Goal: Transaction & Acquisition: Download file/media

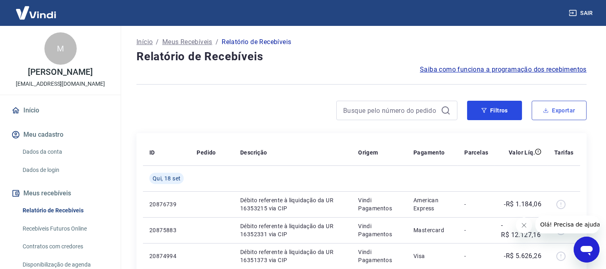
drag, startPoint x: 511, startPoint y: 116, endPoint x: 584, endPoint y: 115, distance: 73.1
click at [511, 116] on button "Filtros" at bounding box center [494, 110] width 55 height 19
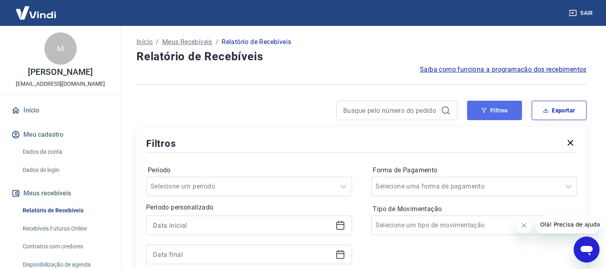
click at [485, 107] on icon "button" at bounding box center [484, 110] width 6 height 6
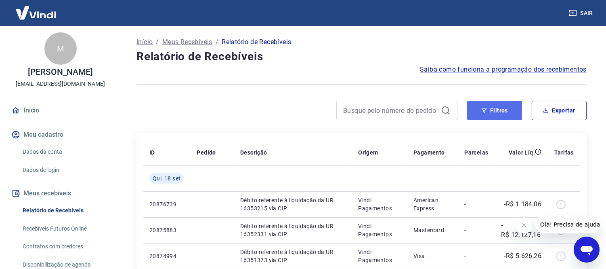
click at [468, 103] on button "Filtros" at bounding box center [494, 110] width 55 height 19
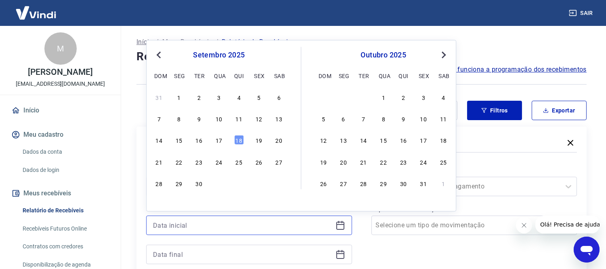
click at [243, 224] on input at bounding box center [242, 225] width 179 height 12
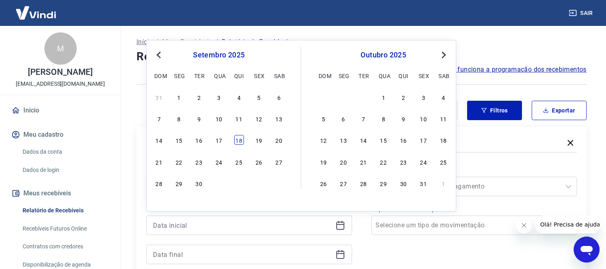
click at [236, 140] on div "18" at bounding box center [239, 140] width 10 height 10
type input "[DATE]"
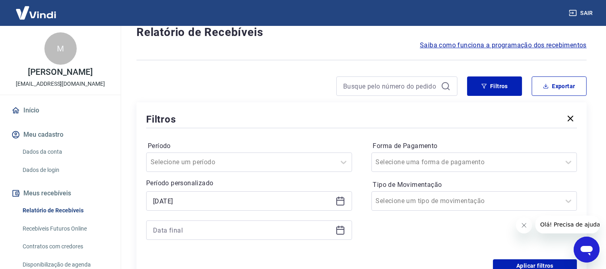
scroll to position [45, 0]
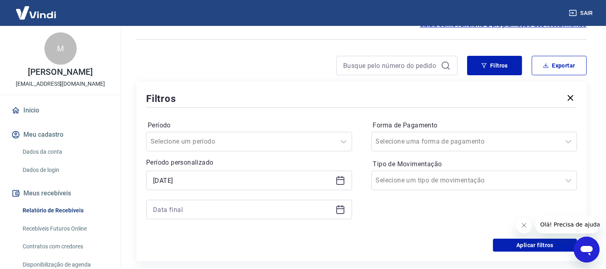
click at [338, 207] on icon at bounding box center [341, 209] width 10 height 10
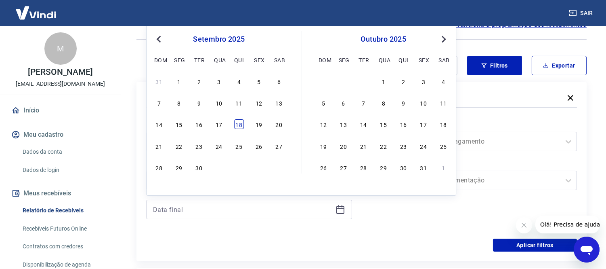
click at [237, 122] on div "18" at bounding box center [239, 124] width 10 height 10
type input "[DATE]"
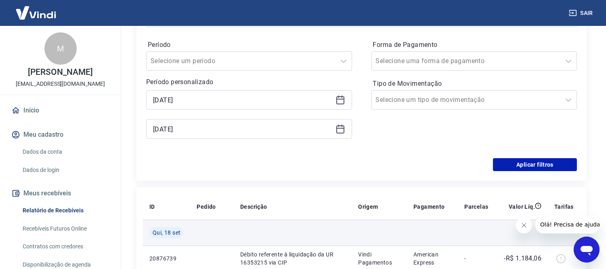
scroll to position [134, 0]
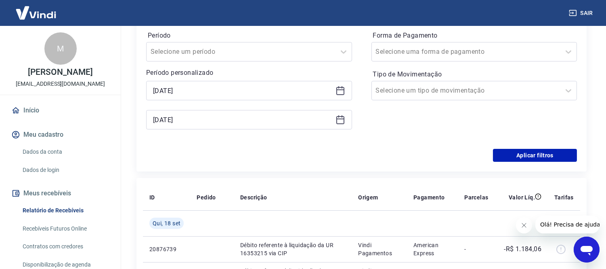
click at [524, 223] on icon "Fechar mensagem da empresa" at bounding box center [524, 224] width 6 height 6
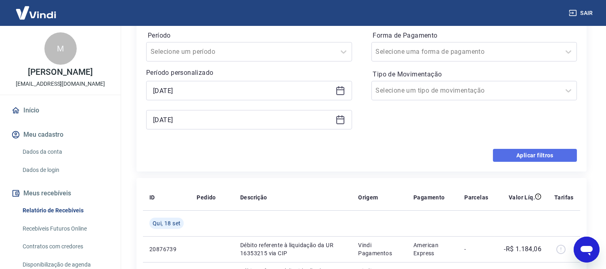
click at [522, 158] on button "Aplicar filtros" at bounding box center [535, 155] width 84 height 13
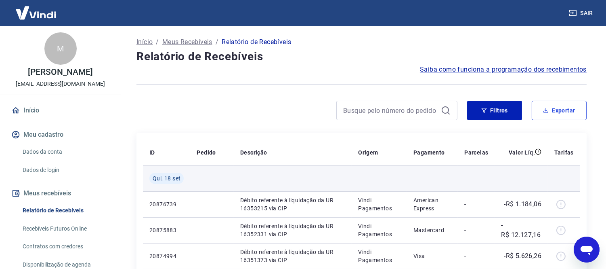
drag, startPoint x: 567, startPoint y: 109, endPoint x: 557, endPoint y: 186, distance: 77.5
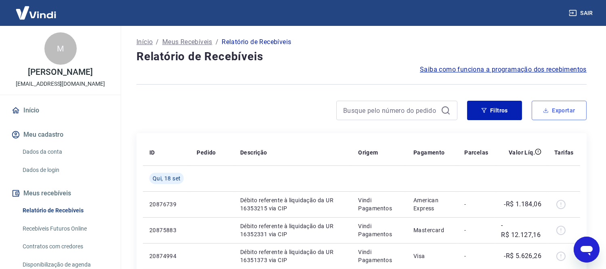
click at [555, 112] on button "Exportar" at bounding box center [559, 110] width 55 height 19
type input "[DATE]"
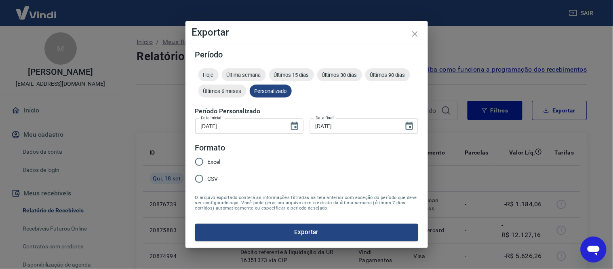
click at [212, 153] on legend "Formato" at bounding box center [210, 148] width 30 height 12
click at [211, 163] on span "Excel" at bounding box center [214, 162] width 13 height 8
click at [208, 163] on input "Excel" at bounding box center [199, 161] width 17 height 17
radio input "true"
click at [295, 226] on button "Exportar" at bounding box center [306, 231] width 223 height 17
